Goal: Information Seeking & Learning: Learn about a topic

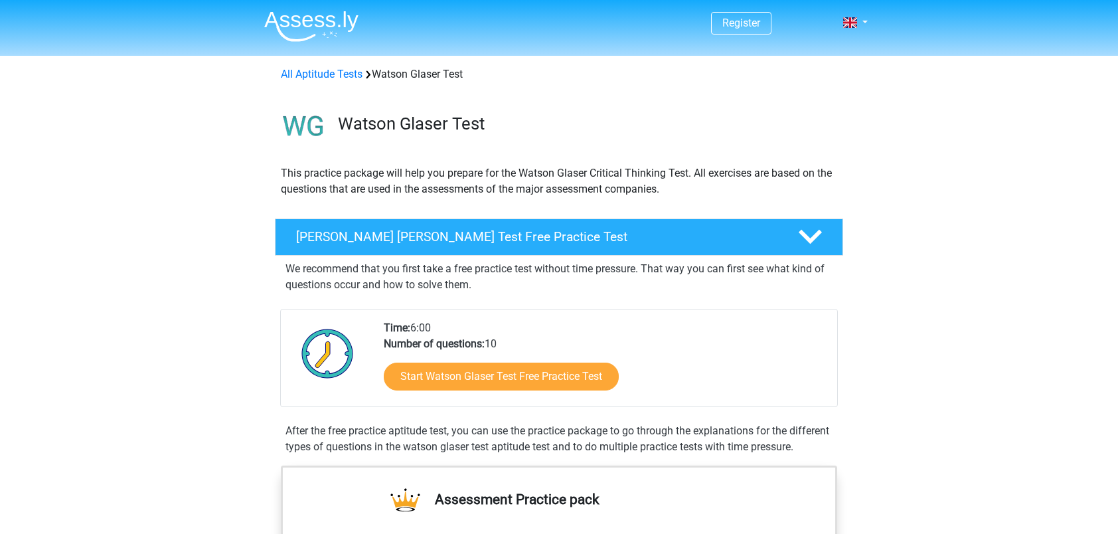
scroll to position [199, 0]
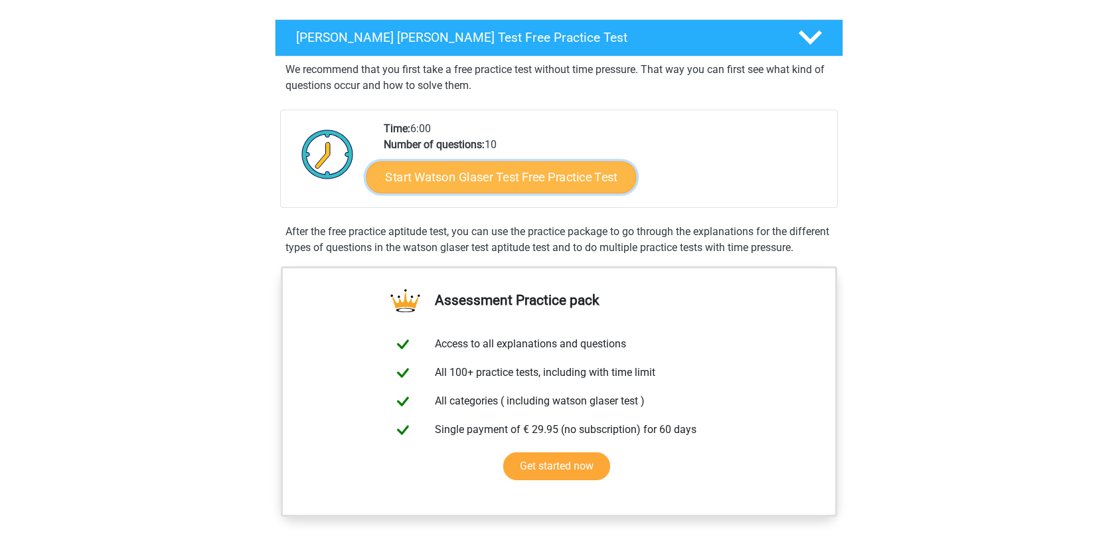
click at [518, 177] on link "Start Watson Glaser Test Free Practice Test" at bounding box center [501, 177] width 270 height 32
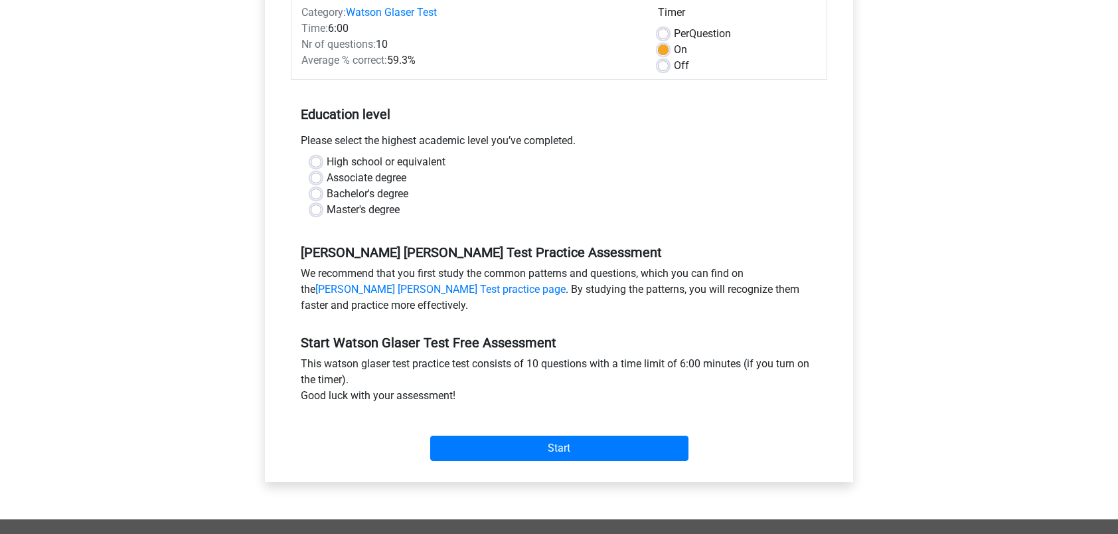
scroll to position [199, 0]
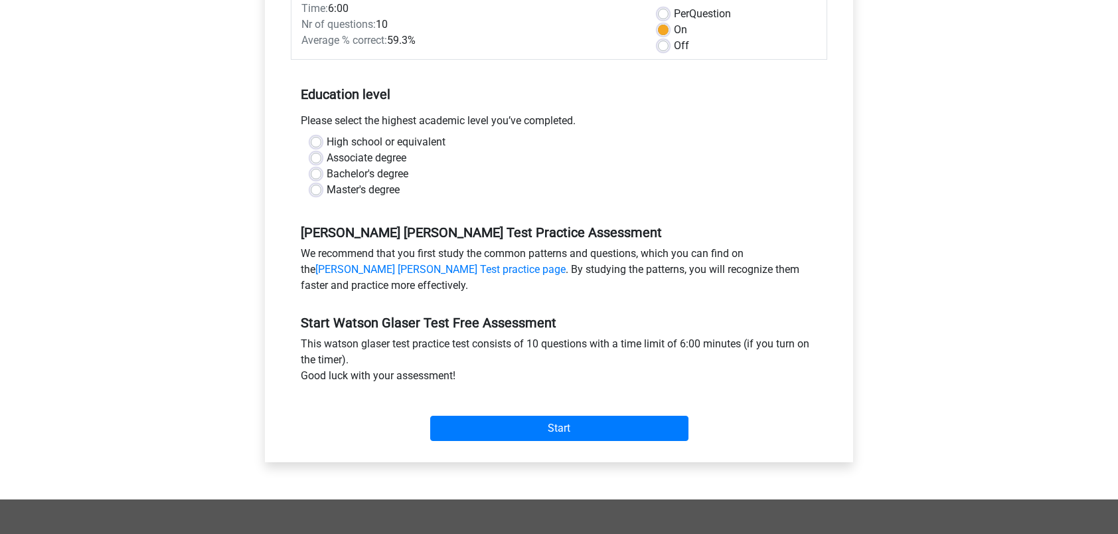
click at [327, 175] on label "Bachelor's degree" at bounding box center [368, 174] width 82 height 16
click at [320, 175] on input "Bachelor's degree" at bounding box center [316, 172] width 11 height 13
radio input "true"
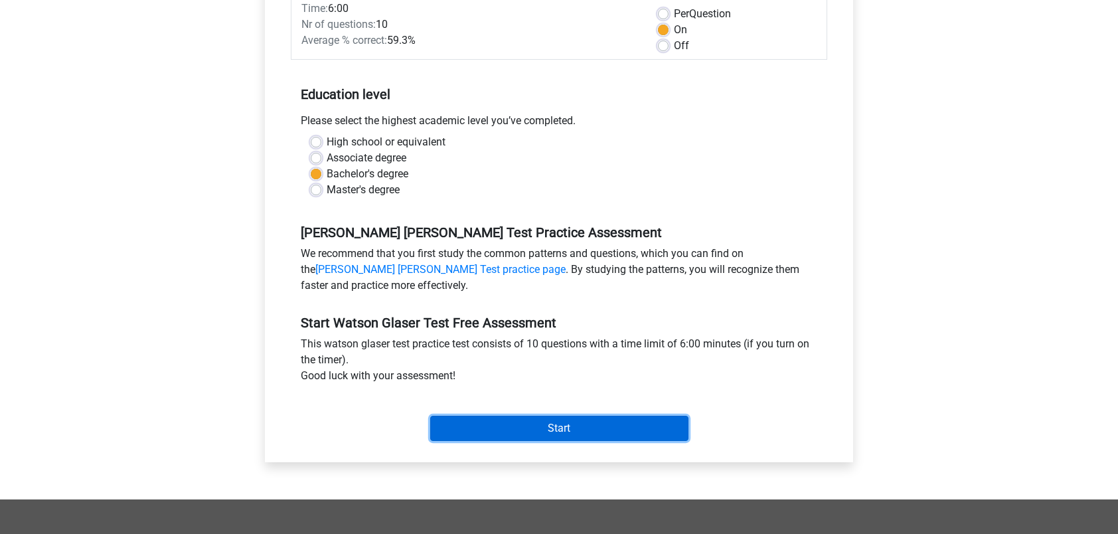
click at [531, 438] on input "Start" at bounding box center [559, 428] width 258 height 25
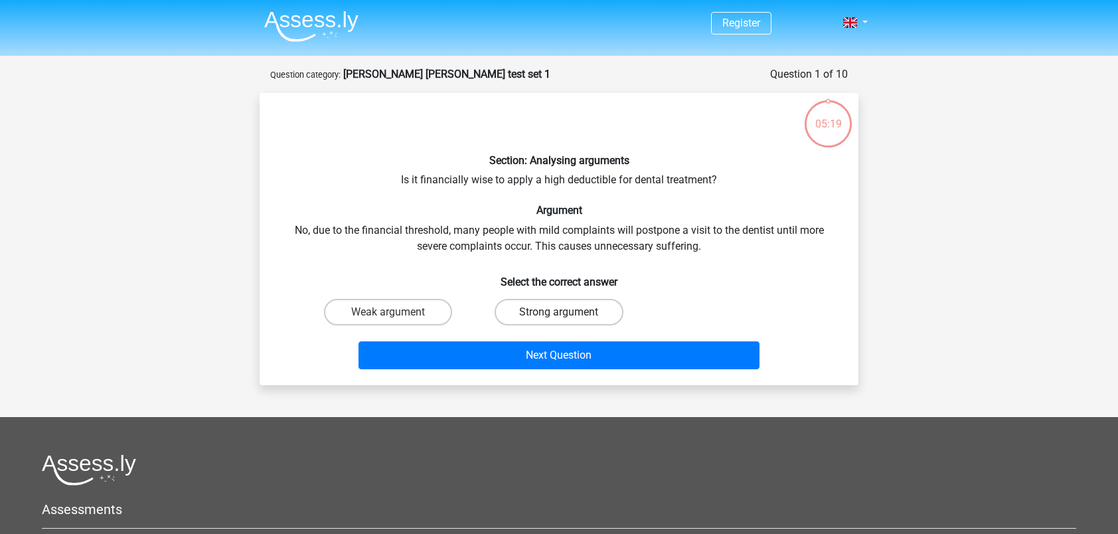
click at [572, 304] on label "Strong argument" at bounding box center [559, 312] width 128 height 27
click at [568, 312] on input "Strong argument" at bounding box center [563, 316] width 9 height 9
radio input "true"
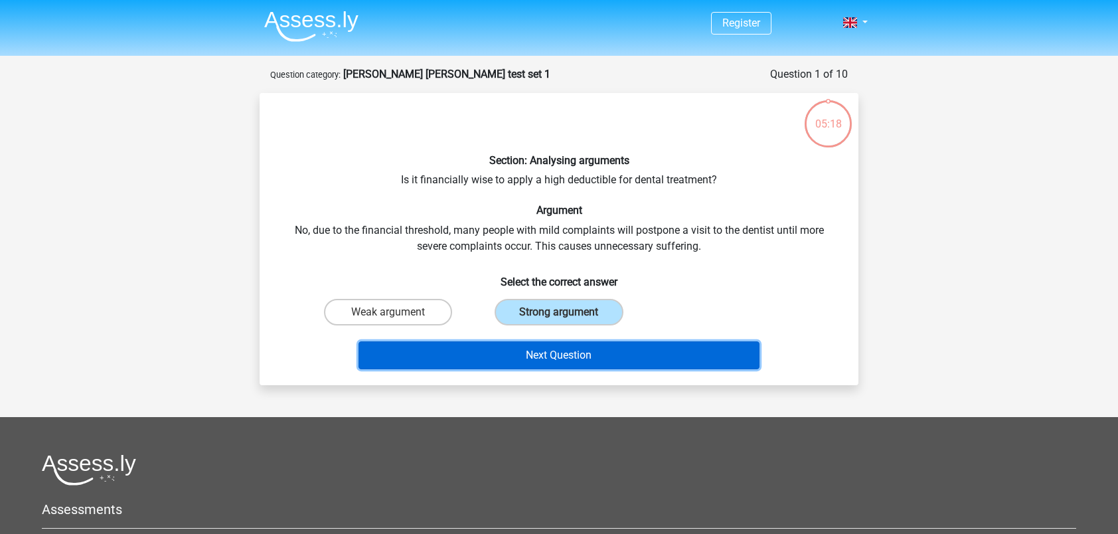
click at [622, 347] on button "Next Question" at bounding box center [559, 355] width 402 height 28
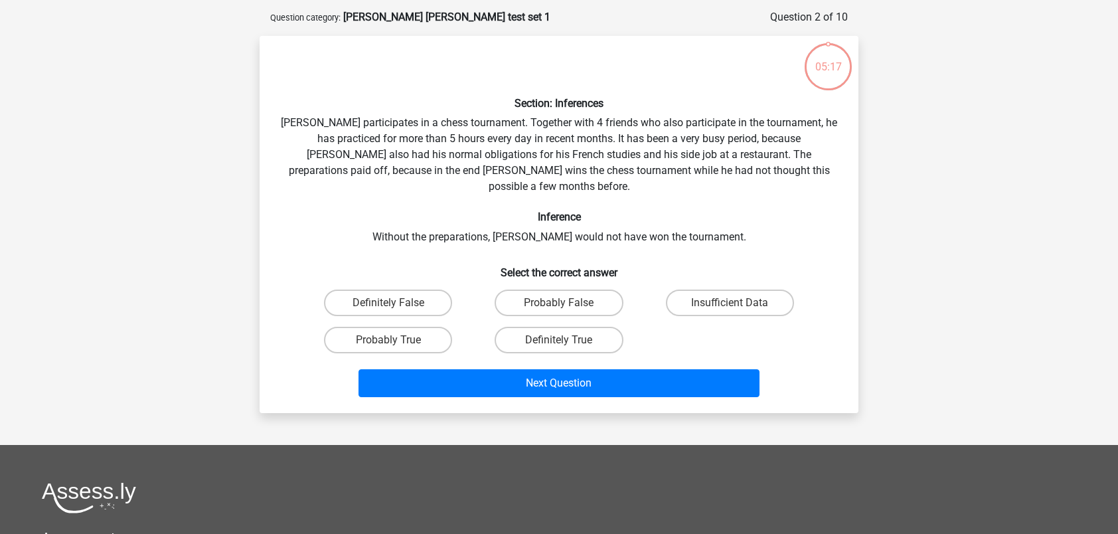
scroll to position [66, 0]
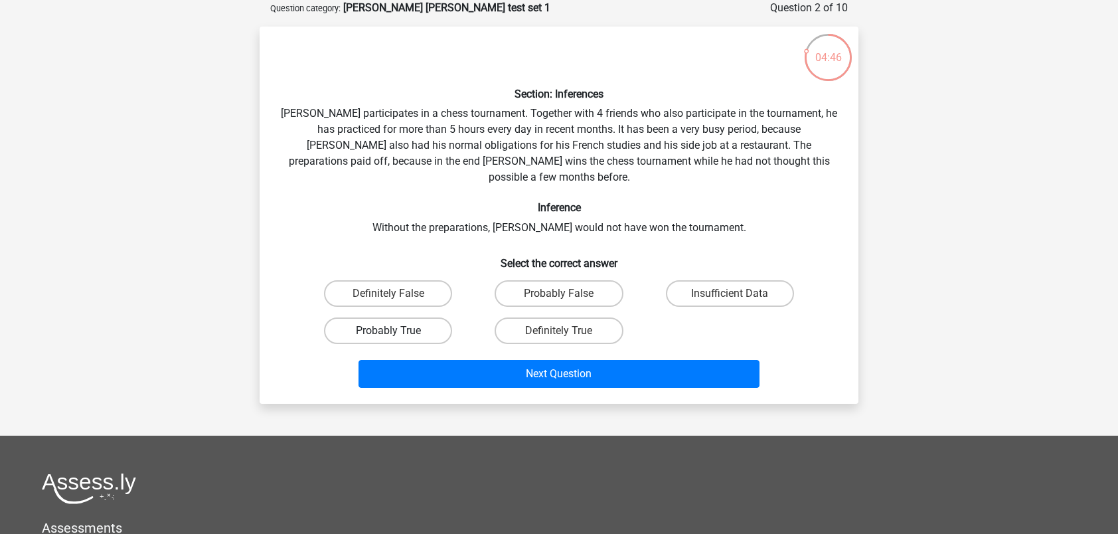
click at [409, 317] on label "Probably True" at bounding box center [388, 330] width 128 height 27
click at [397, 331] on input "Probably True" at bounding box center [392, 335] width 9 height 9
radio input "true"
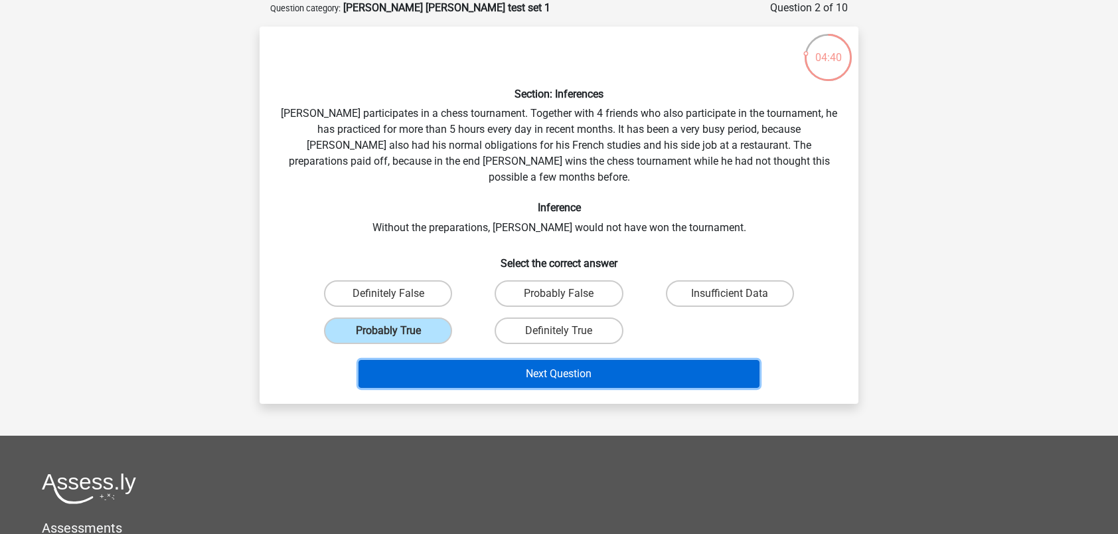
click at [608, 360] on button "Next Question" at bounding box center [559, 374] width 402 height 28
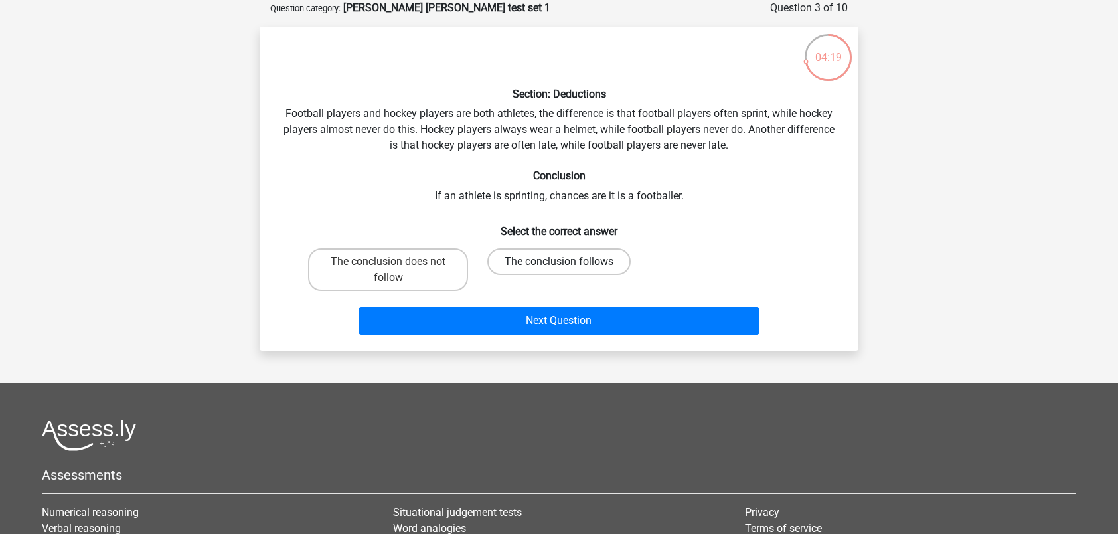
click at [551, 263] on label "The conclusion follows" at bounding box center [558, 261] width 143 height 27
click at [559, 263] on input "The conclusion follows" at bounding box center [563, 266] width 9 height 9
radio input "true"
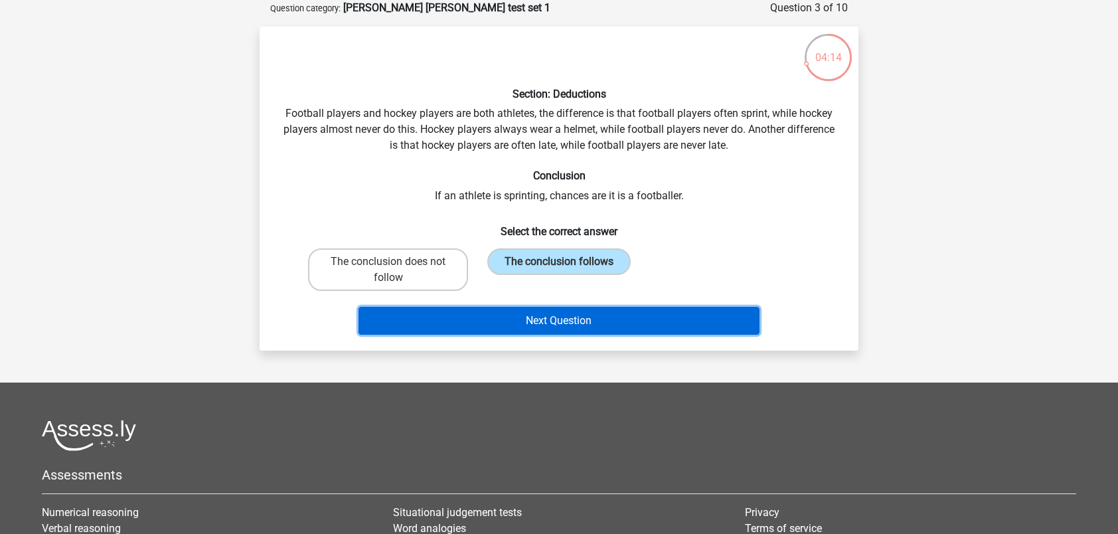
drag, startPoint x: 548, startPoint y: 325, endPoint x: 751, endPoint y: 215, distance: 231.1
click at [751, 215] on div "Section: Deductions Football players and hockey players are both athletes, the …" at bounding box center [559, 188] width 588 height 303
click at [617, 319] on button "Next Question" at bounding box center [559, 321] width 402 height 28
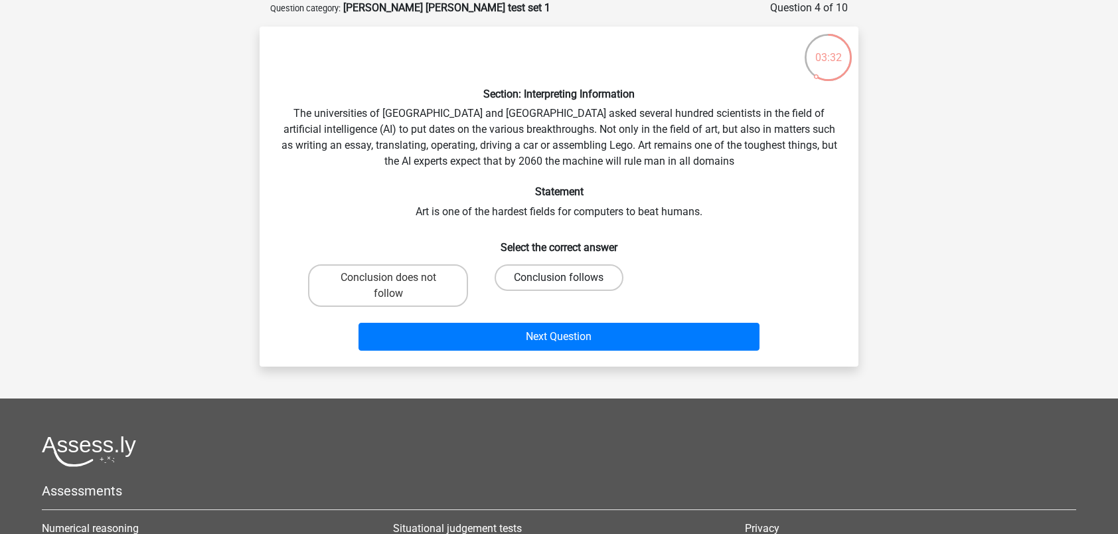
click at [540, 271] on label "Conclusion follows" at bounding box center [559, 277] width 128 height 27
click at [559, 277] on input "Conclusion follows" at bounding box center [563, 281] width 9 height 9
radio input "true"
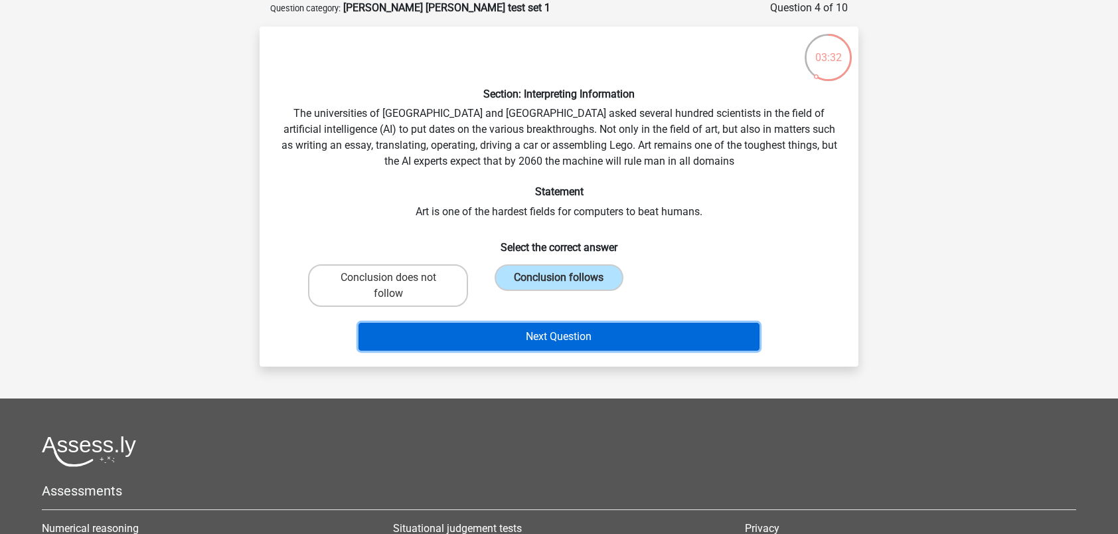
click at [552, 327] on button "Next Question" at bounding box center [559, 337] width 402 height 28
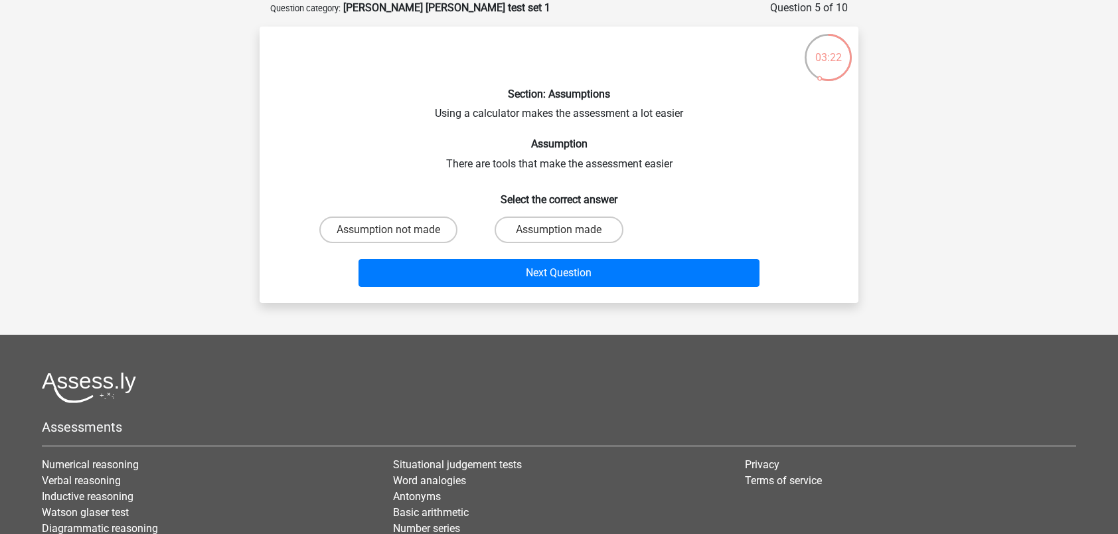
click at [566, 230] on input "Assumption made" at bounding box center [563, 234] width 9 height 9
radio input "true"
click at [571, 226] on label "Assumption made" at bounding box center [559, 229] width 128 height 27
click at [568, 230] on input "Assumption made" at bounding box center [563, 234] width 9 height 9
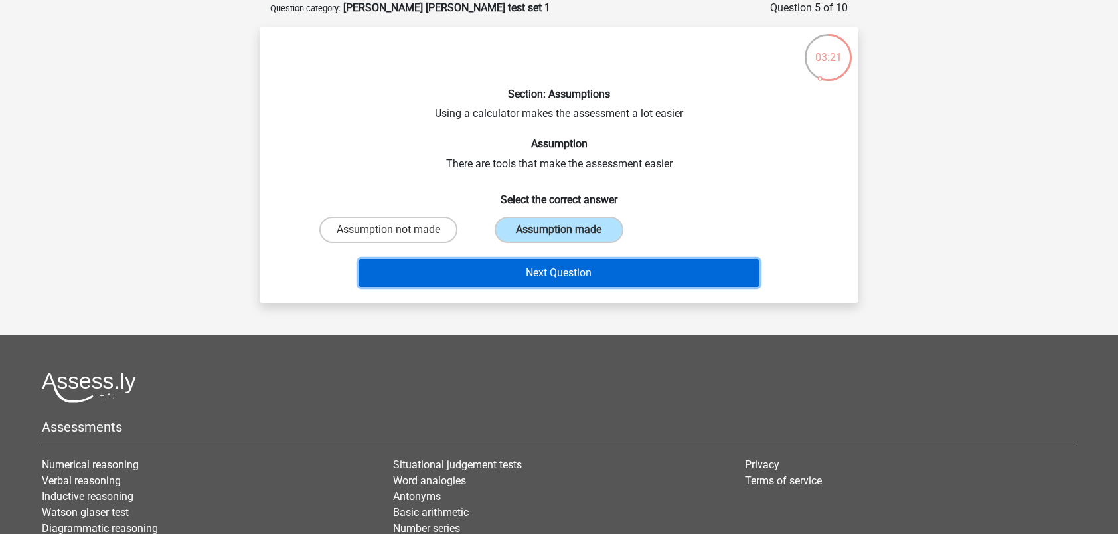
click at [597, 269] on button "Next Question" at bounding box center [559, 273] width 402 height 28
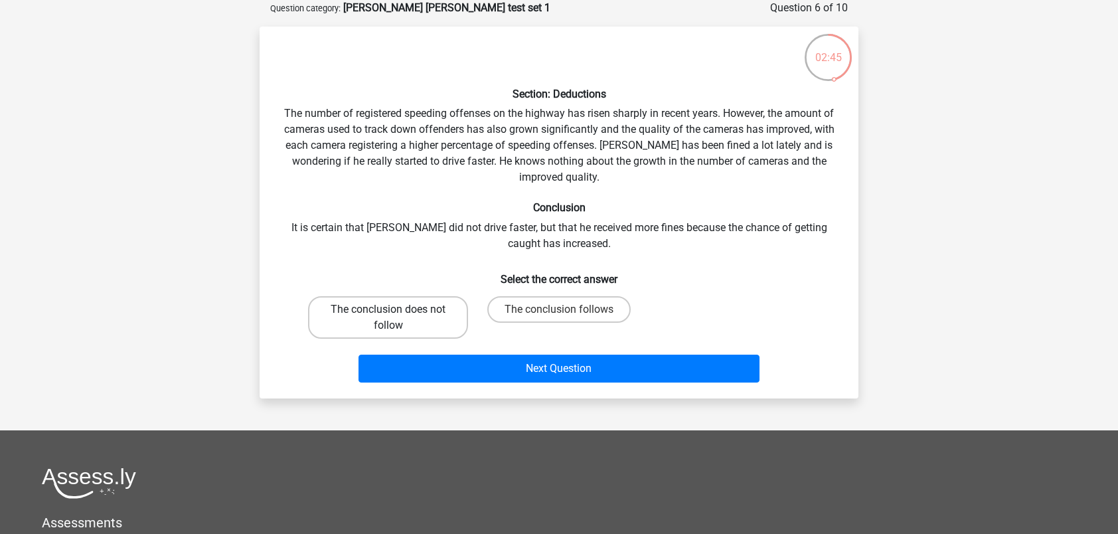
click at [440, 327] on label "The conclusion does not follow" at bounding box center [388, 317] width 160 height 42
click at [397, 318] on input "The conclusion does not follow" at bounding box center [392, 313] width 9 height 9
radio input "true"
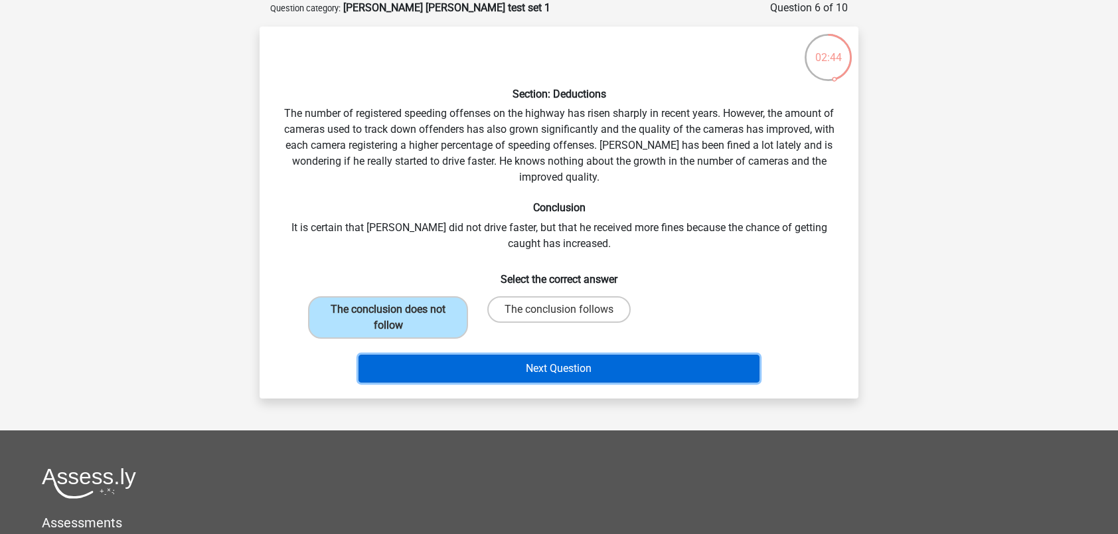
click at [502, 369] on button "Next Question" at bounding box center [559, 368] width 402 height 28
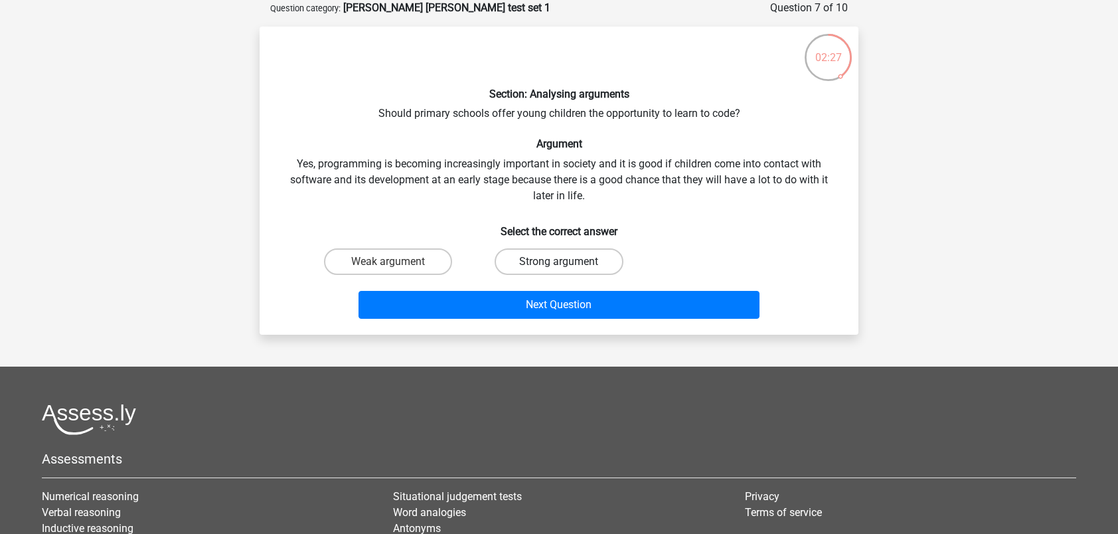
click at [546, 255] on label "Strong argument" at bounding box center [559, 261] width 128 height 27
click at [559, 262] on input "Strong argument" at bounding box center [563, 266] width 9 height 9
radio input "true"
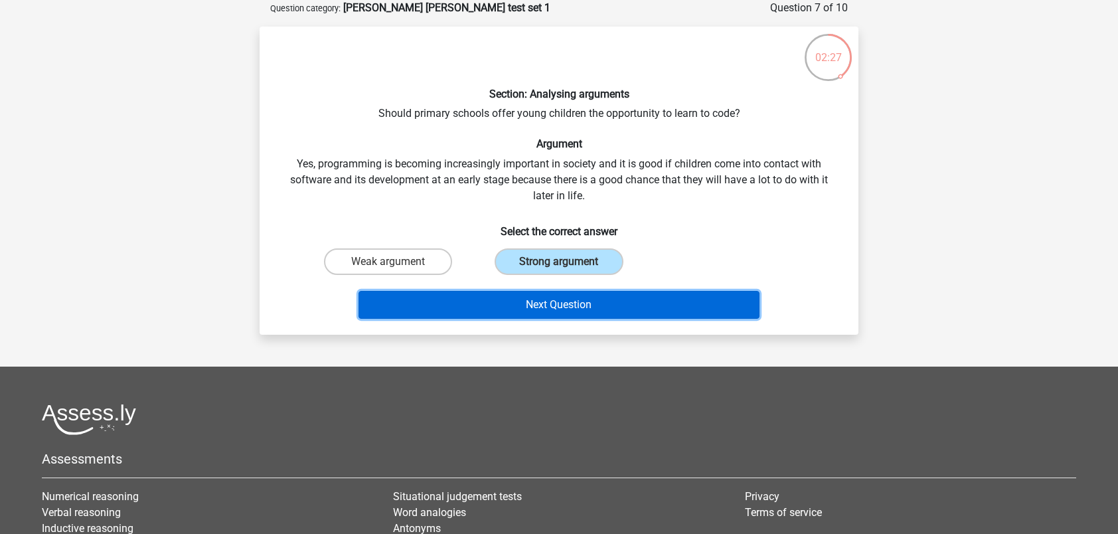
click at [536, 304] on button "Next Question" at bounding box center [559, 305] width 402 height 28
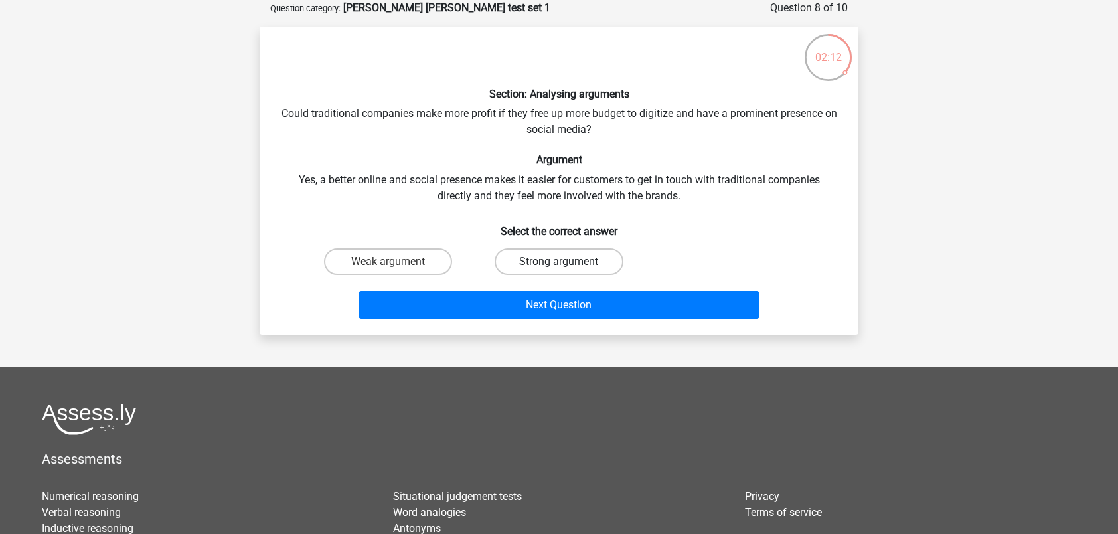
click at [553, 263] on label "Strong argument" at bounding box center [559, 261] width 128 height 27
click at [559, 263] on input "Strong argument" at bounding box center [563, 266] width 9 height 9
radio input "true"
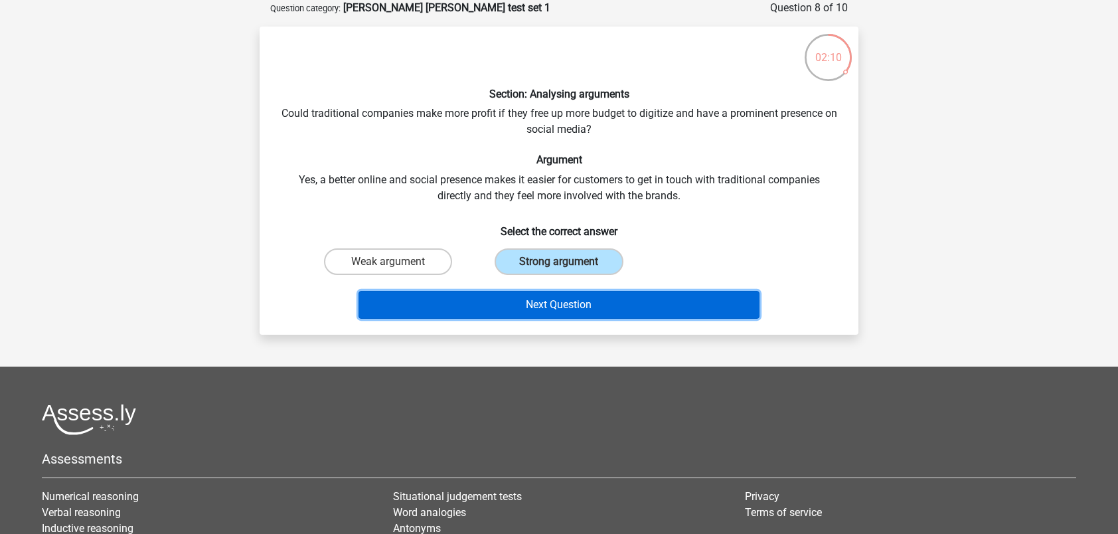
click at [541, 306] on button "Next Question" at bounding box center [559, 305] width 402 height 28
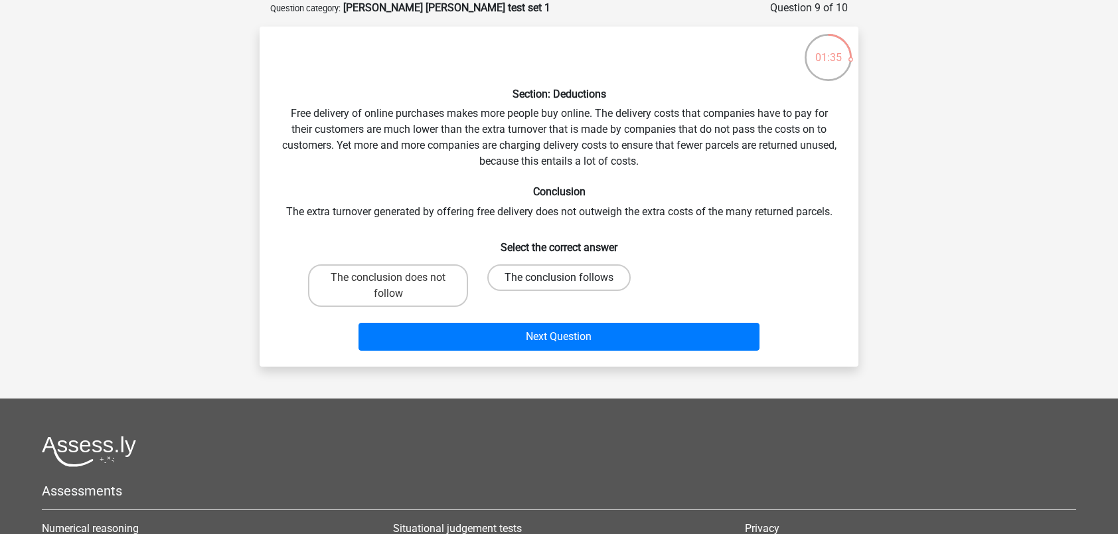
click at [558, 274] on label "The conclusion follows" at bounding box center [558, 277] width 143 height 27
click at [559, 277] on input "The conclusion follows" at bounding box center [563, 281] width 9 height 9
radio input "true"
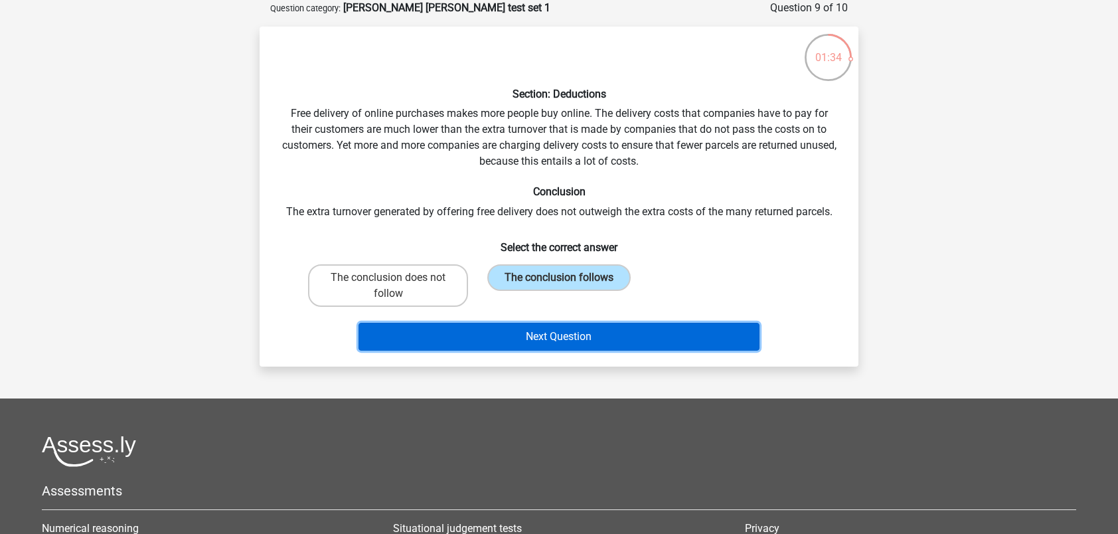
click at [584, 335] on button "Next Question" at bounding box center [559, 337] width 402 height 28
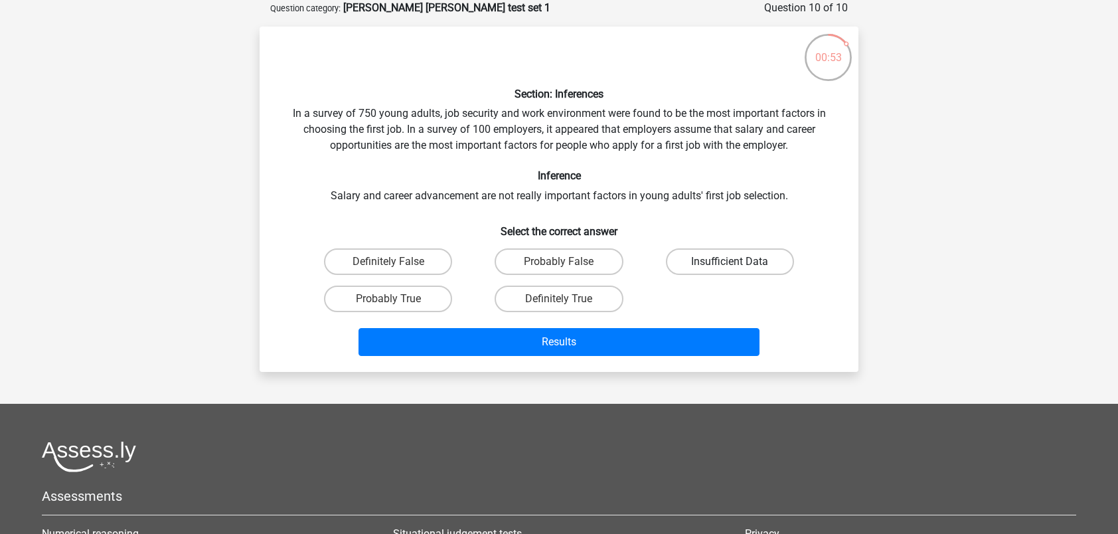
click at [726, 257] on label "Insufficient Data" at bounding box center [730, 261] width 128 height 27
click at [730, 262] on input "Insufficient Data" at bounding box center [734, 266] width 9 height 9
radio input "true"
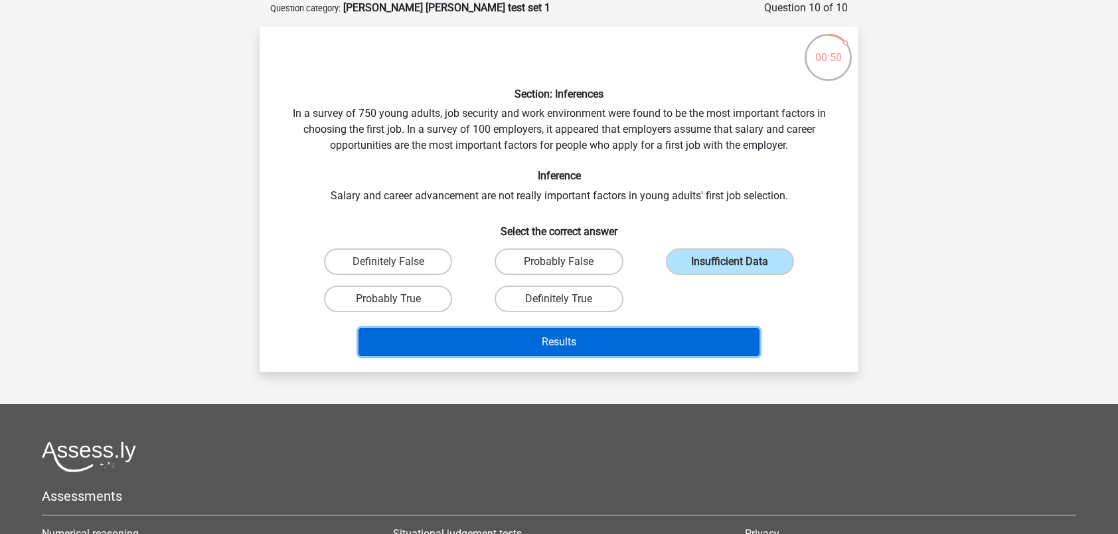
click at [589, 339] on button "Results" at bounding box center [559, 342] width 402 height 28
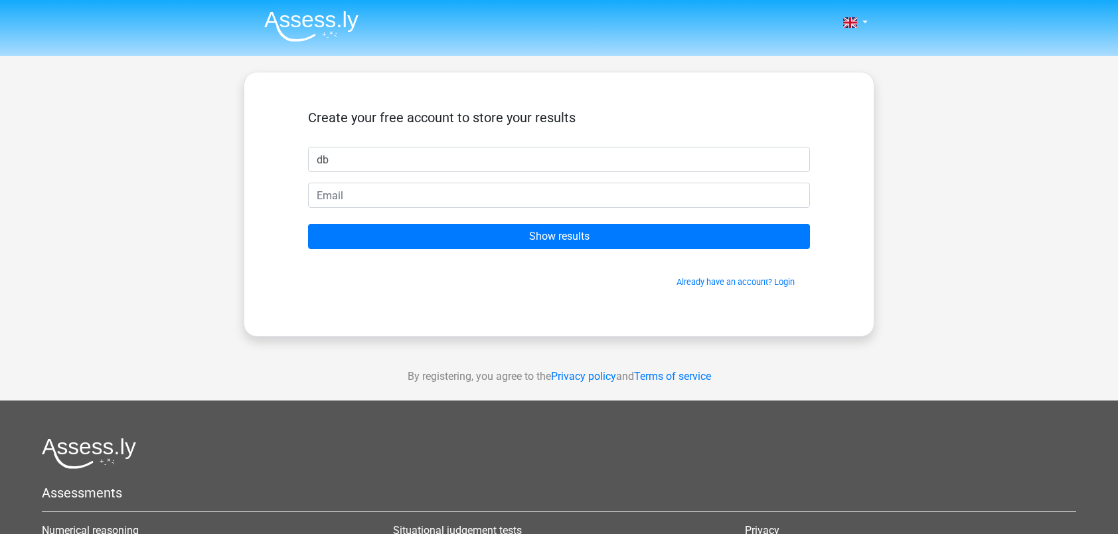
type input "db"
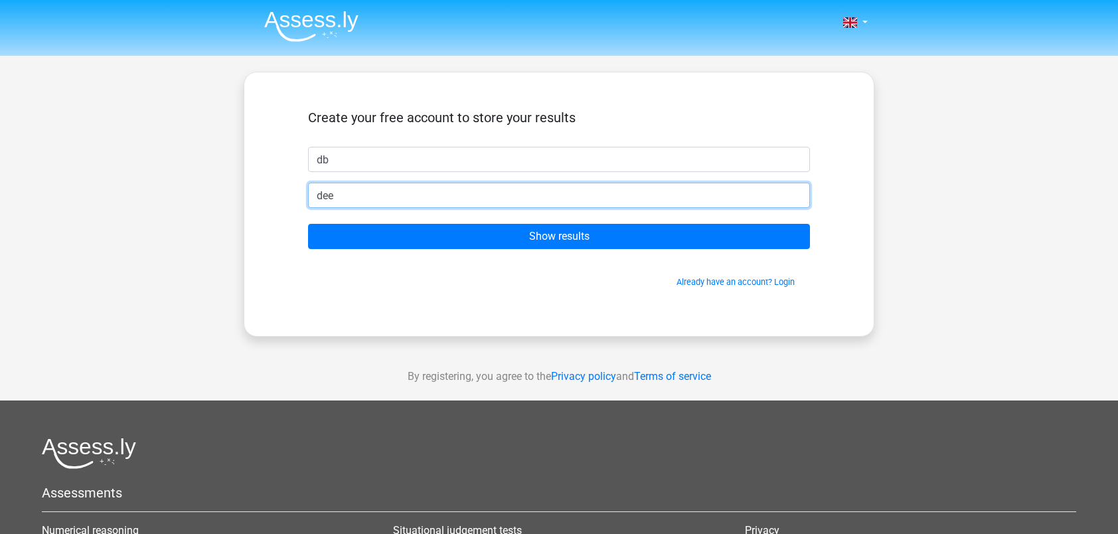
type input "[EMAIL_ADDRESS][DOMAIN_NAME]"
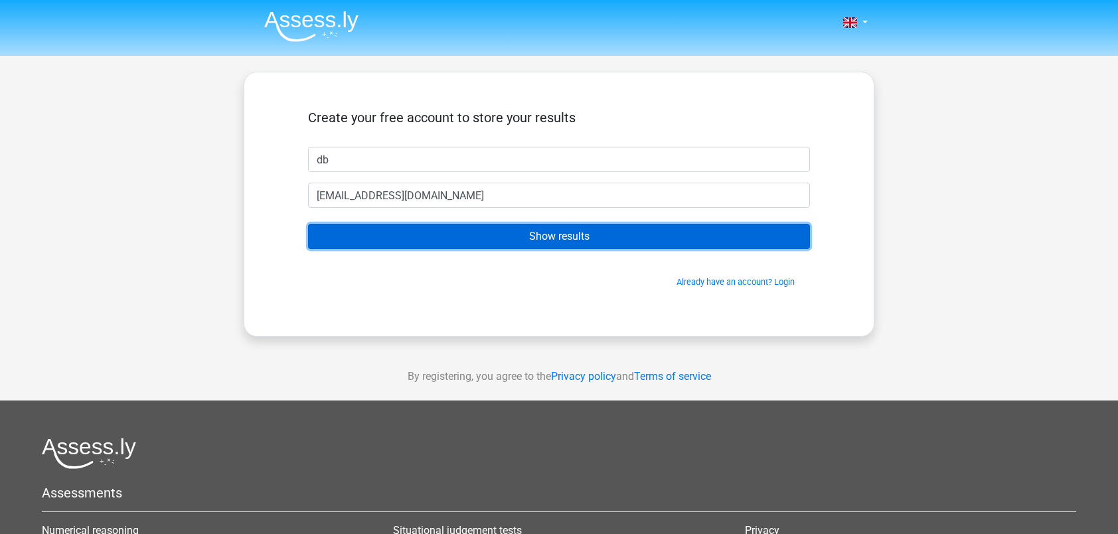
click at [532, 234] on input "Show results" at bounding box center [559, 236] width 502 height 25
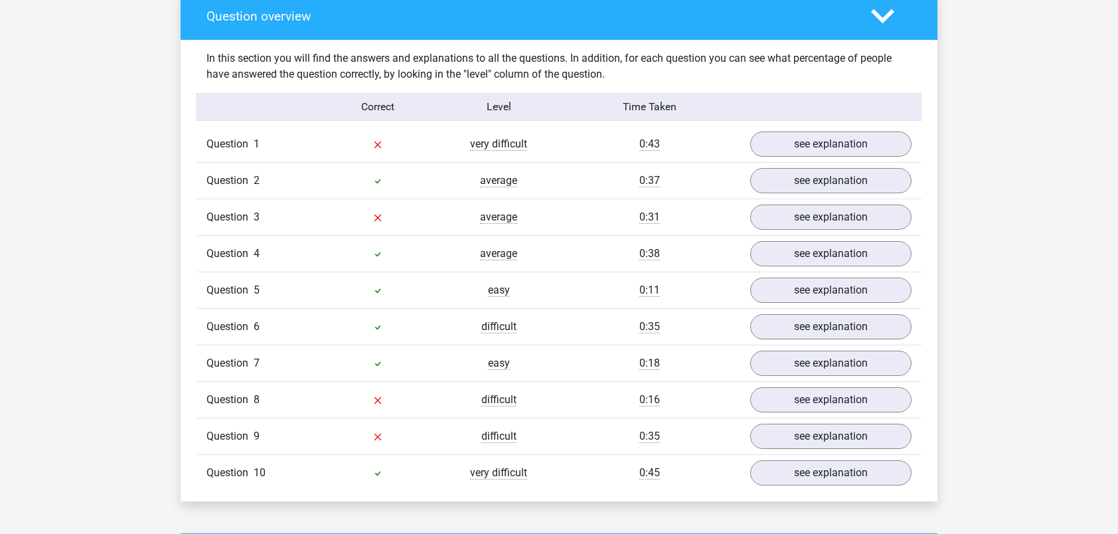
scroll to position [996, 0]
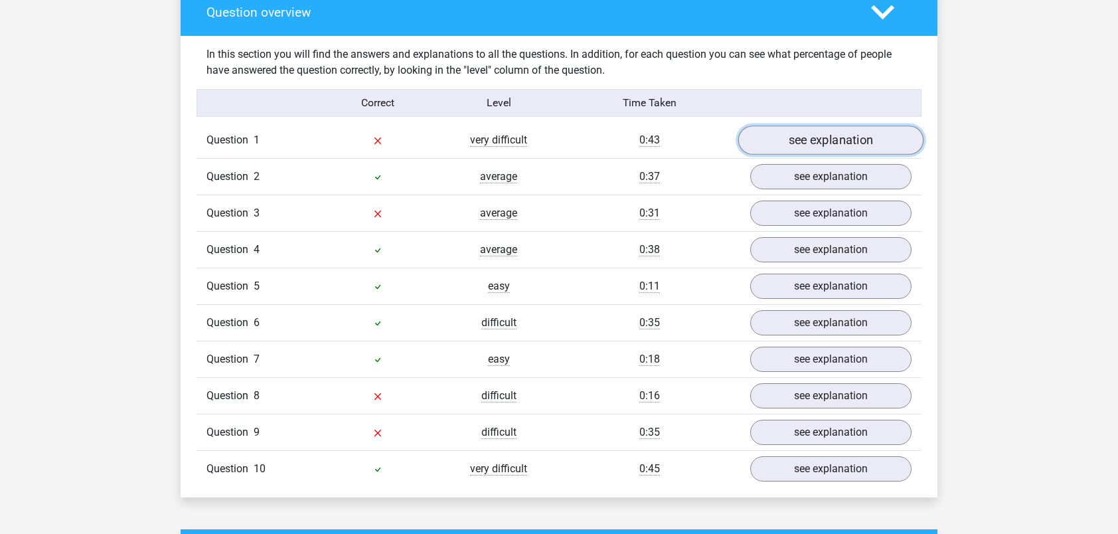
click at [813, 138] on link "see explanation" at bounding box center [830, 139] width 185 height 29
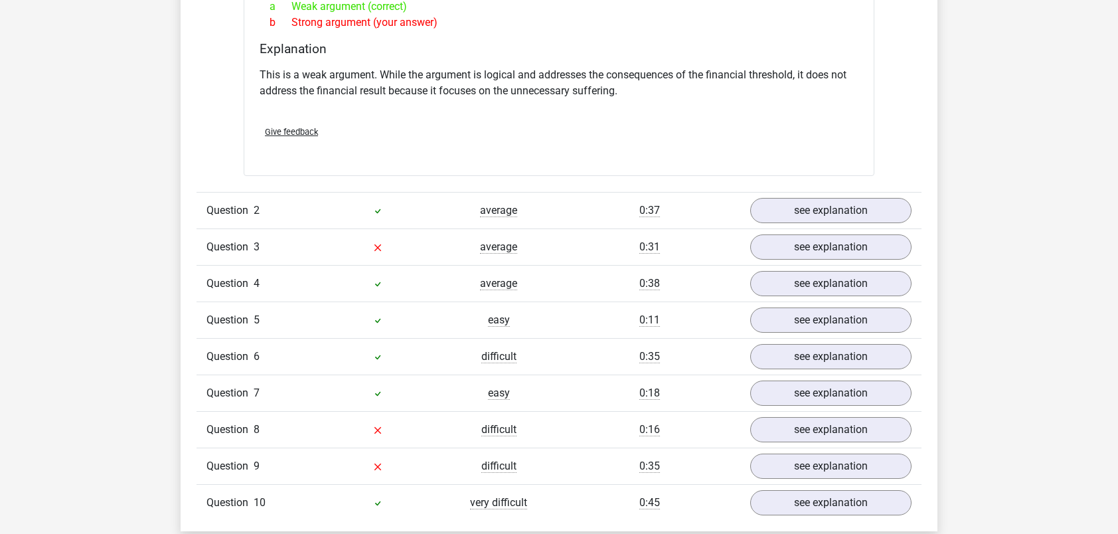
scroll to position [1328, 0]
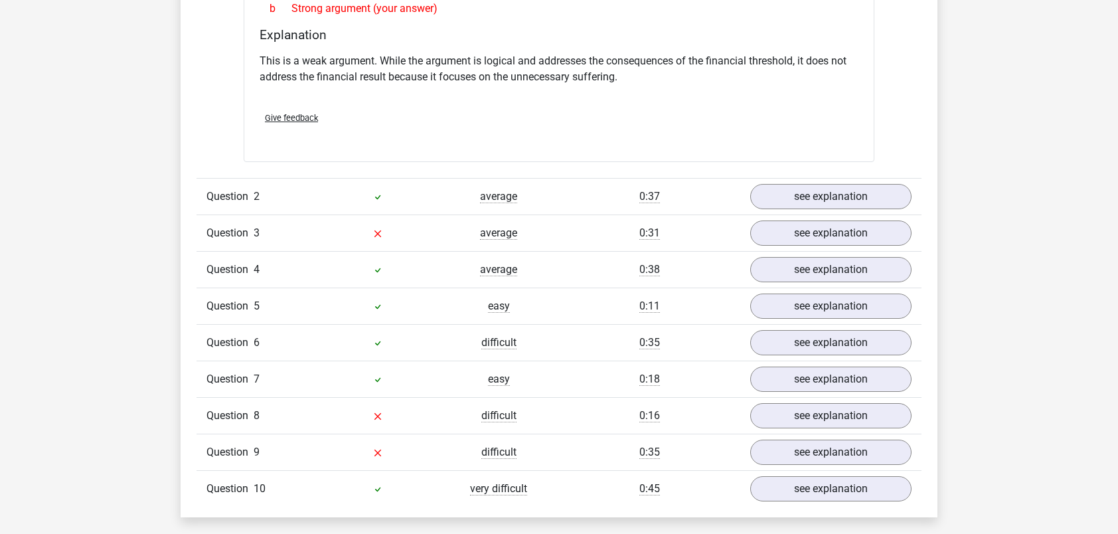
click at [828, 244] on div "Question 3 average 0:31 see explanation" at bounding box center [558, 232] width 725 height 37
click at [793, 228] on link "see explanation" at bounding box center [830, 233] width 185 height 29
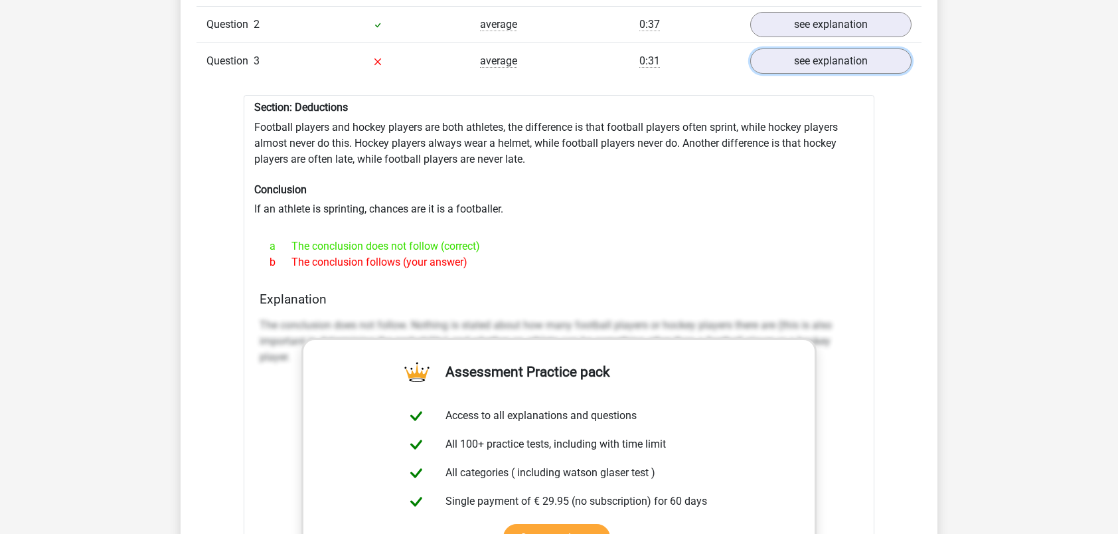
scroll to position [1460, 0]
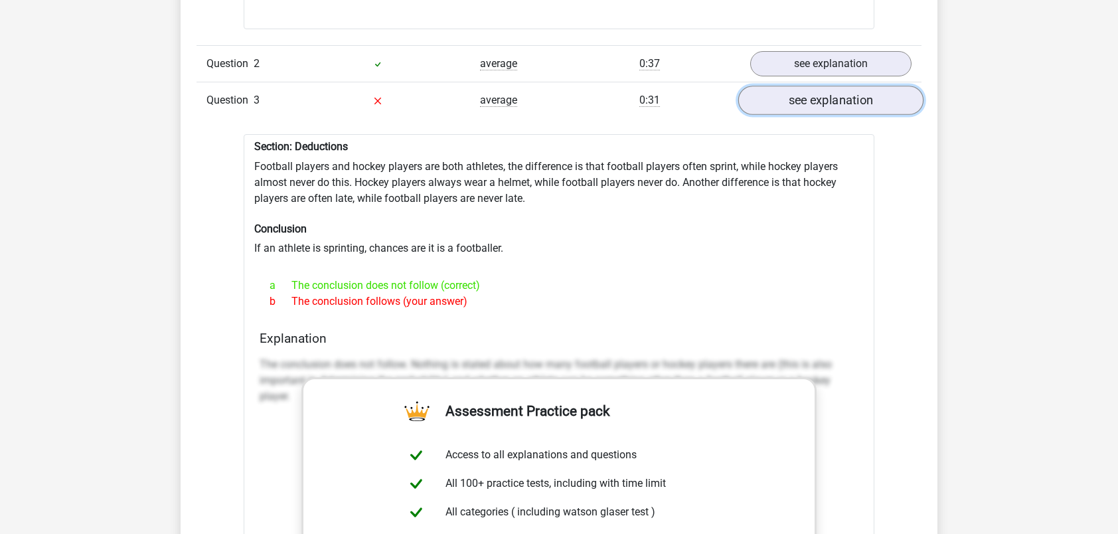
click at [813, 100] on link "see explanation" at bounding box center [830, 100] width 185 height 29
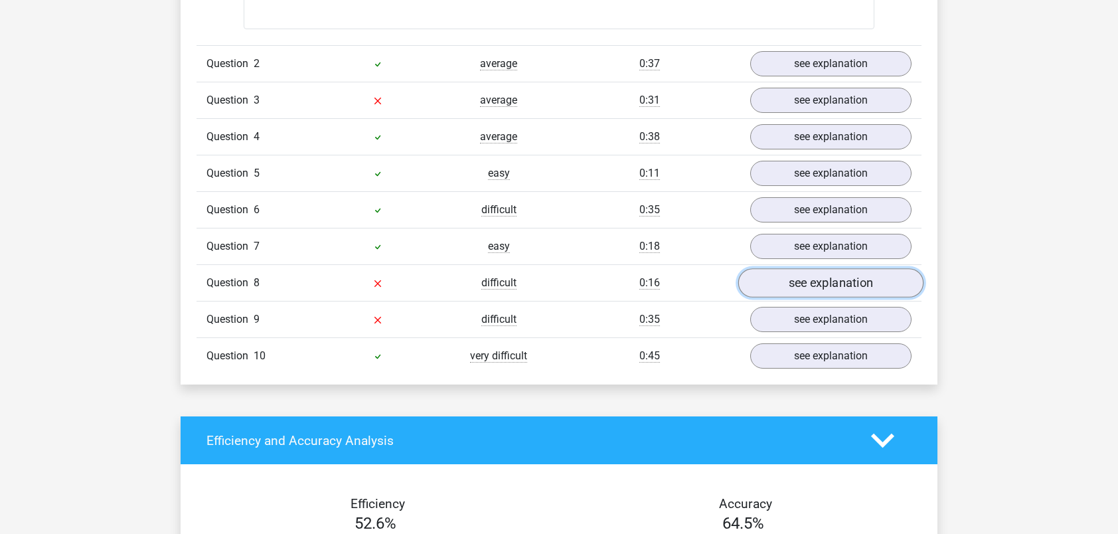
click at [823, 277] on link "see explanation" at bounding box center [830, 283] width 185 height 29
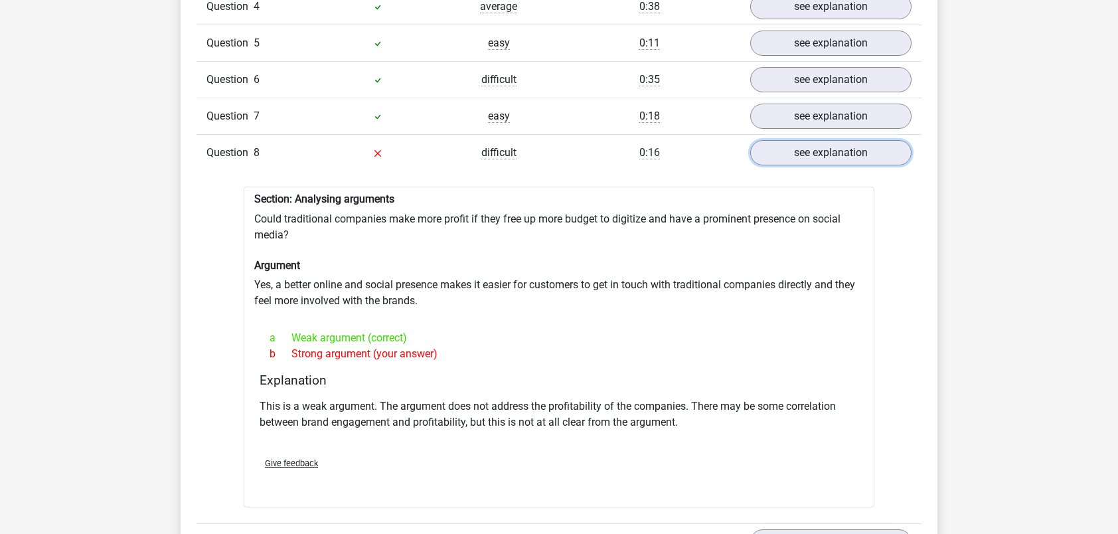
scroll to position [1593, 0]
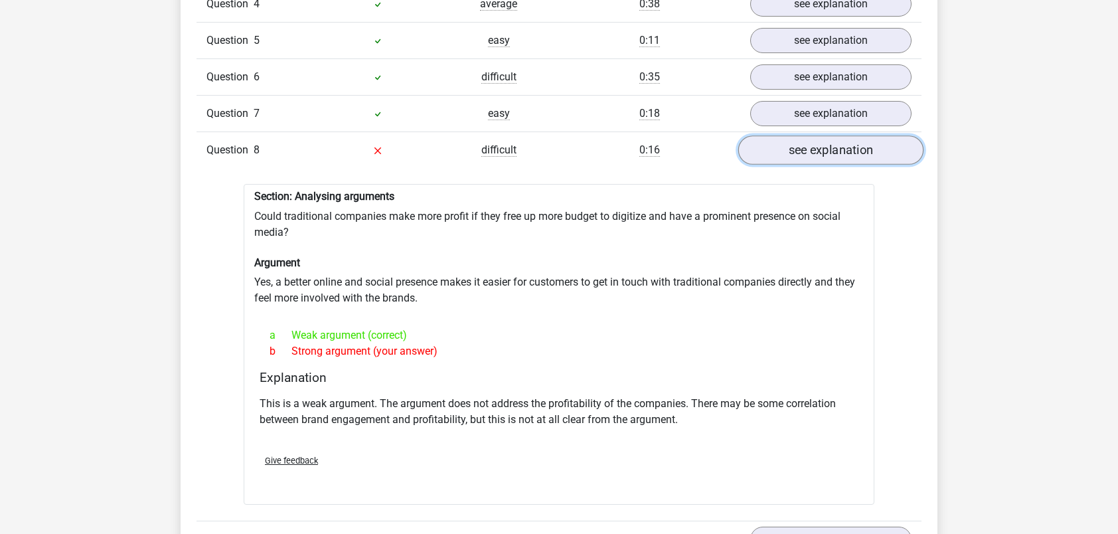
click at [828, 153] on link "see explanation" at bounding box center [830, 150] width 185 height 29
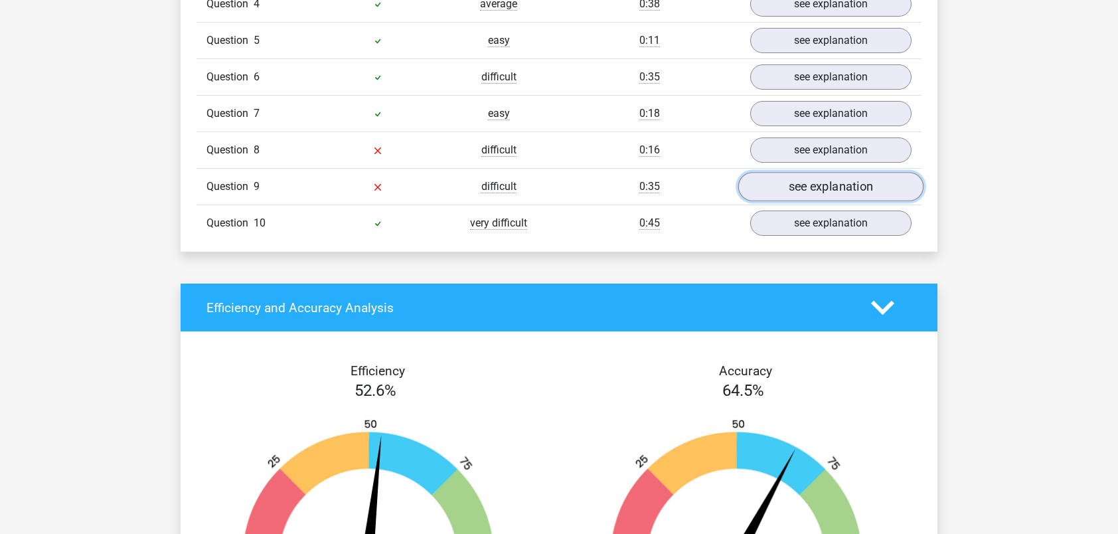
click at [839, 191] on link "see explanation" at bounding box center [830, 187] width 185 height 29
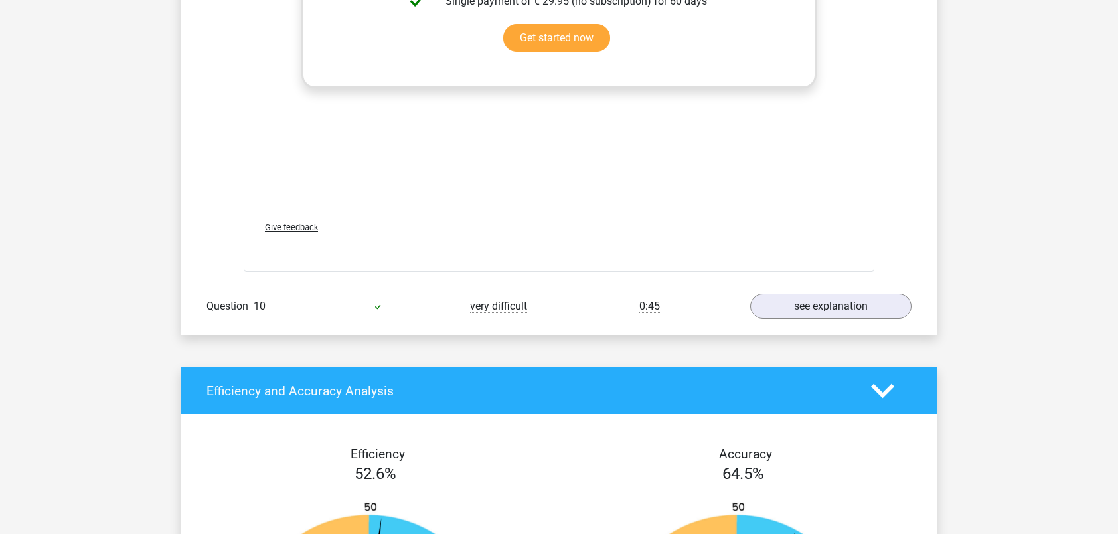
scroll to position [2191, 0]
